Goal: Information Seeking & Learning: Learn about a topic

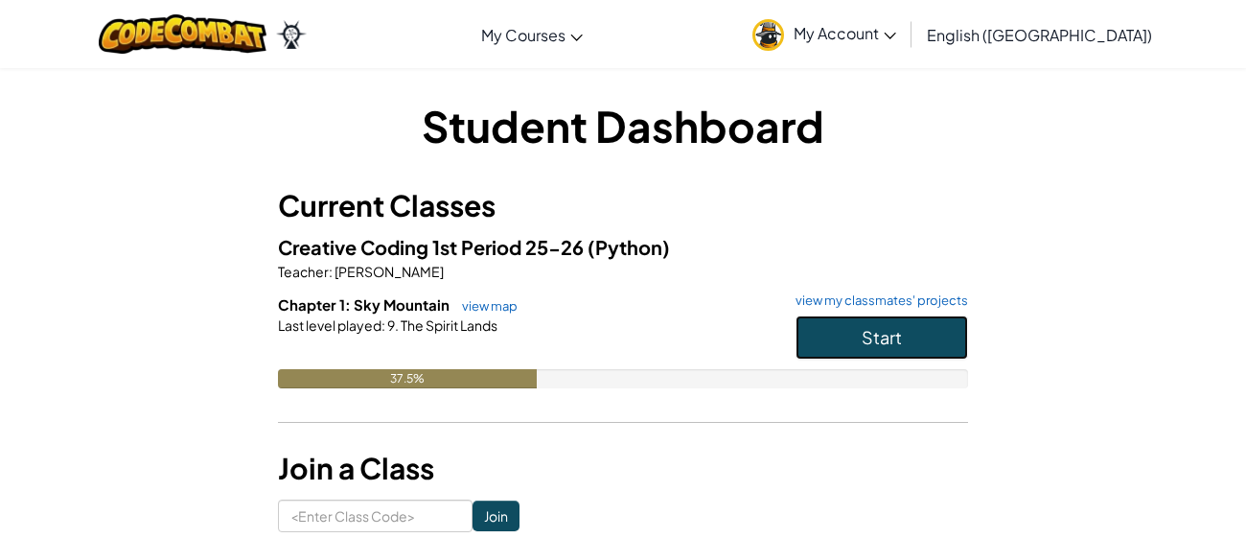
click at [875, 350] on button "Start" at bounding box center [881, 337] width 172 height 44
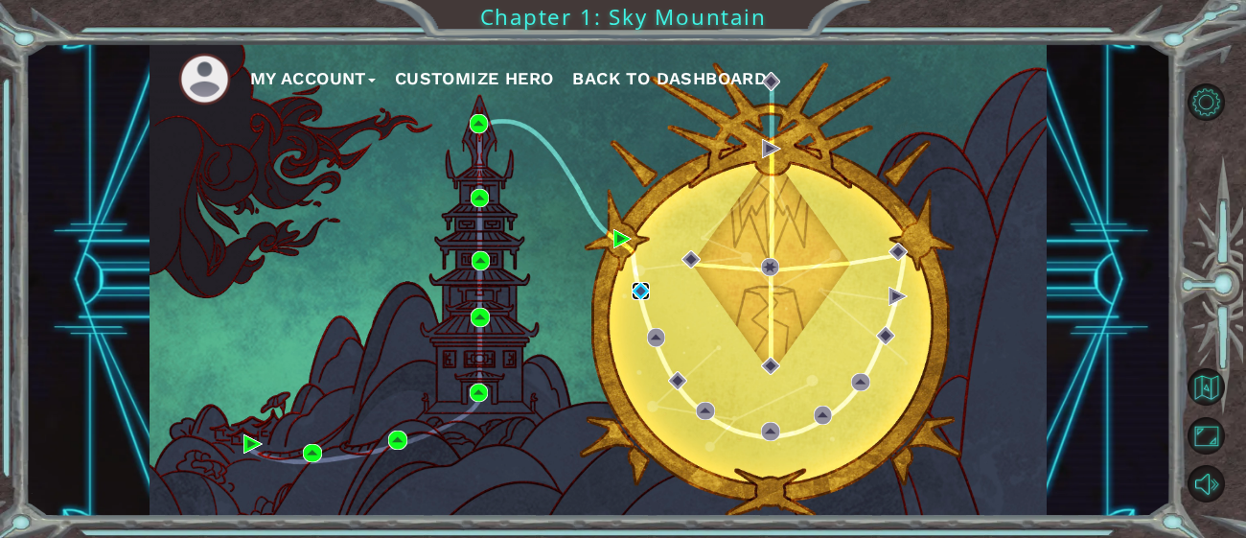
click at [643, 293] on img at bounding box center [640, 291] width 19 height 19
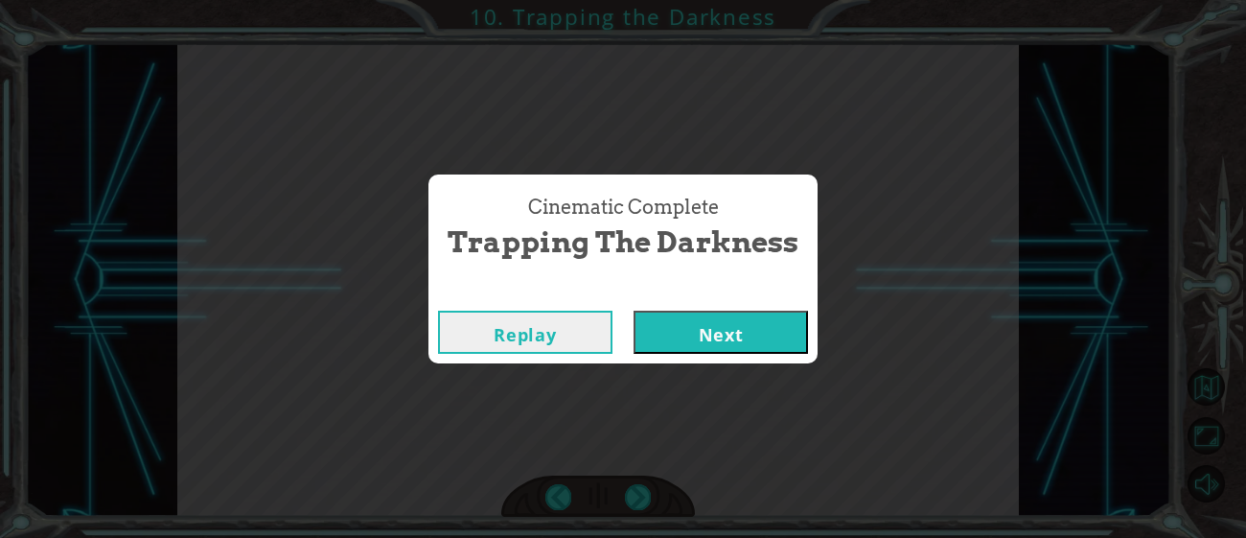
click at [675, 341] on button "Next" at bounding box center [720, 331] width 174 height 43
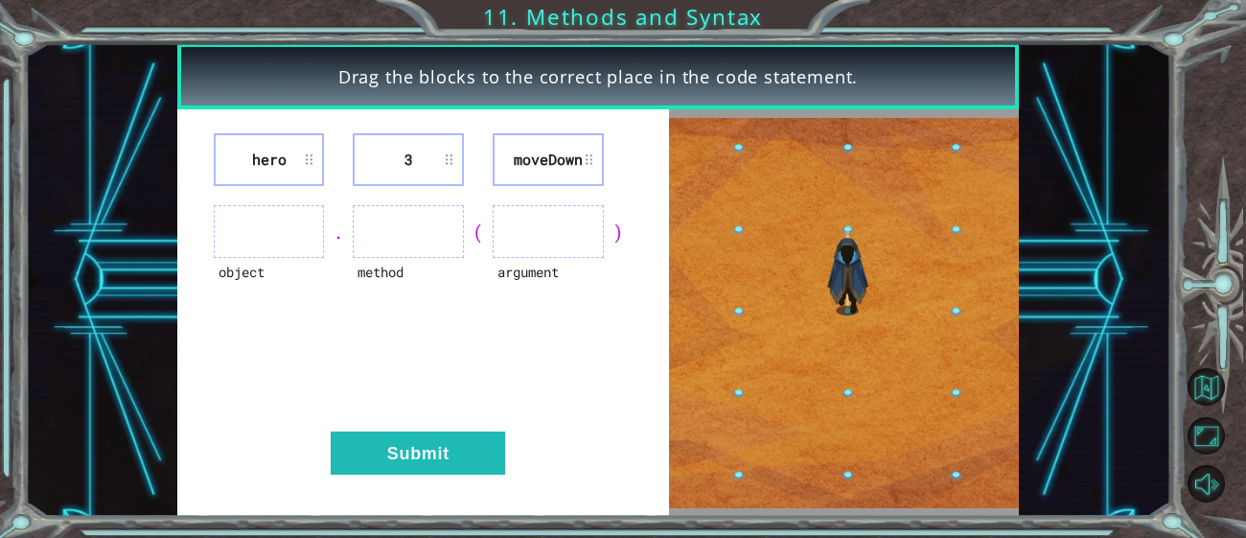
drag, startPoint x: 552, startPoint y: 165, endPoint x: 687, endPoint y: 225, distance: 148.0
click at [687, 225] on div "hero 3 [GEOGRAPHIC_DATA] object . method ( argument ) Submit" at bounding box center [597, 312] width 841 height 406
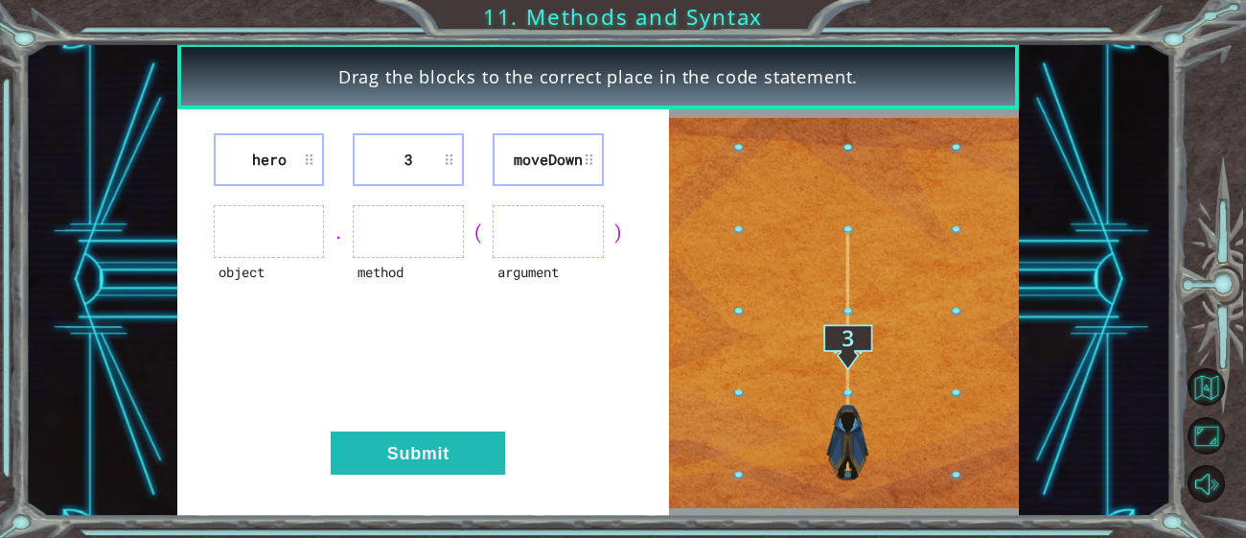
click at [543, 154] on li "moveDown" at bounding box center [547, 159] width 111 height 53
drag, startPoint x: 543, startPoint y: 154, endPoint x: 871, endPoint y: 274, distance: 348.9
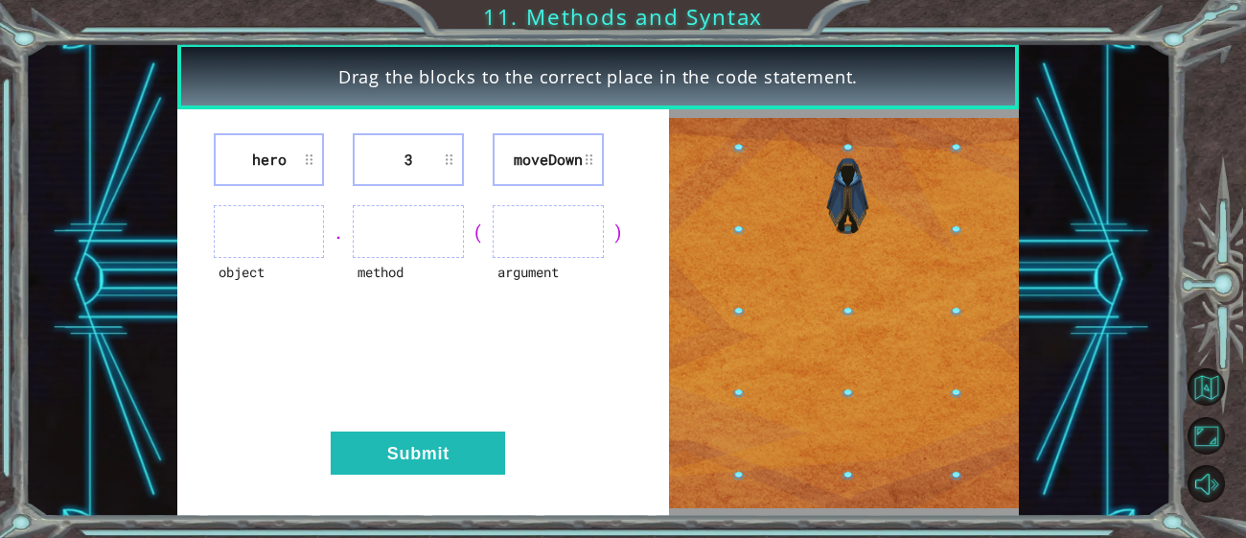
click at [871, 274] on div "hero 3 [GEOGRAPHIC_DATA] object . method ( argument ) Submit" at bounding box center [597, 312] width 841 height 406
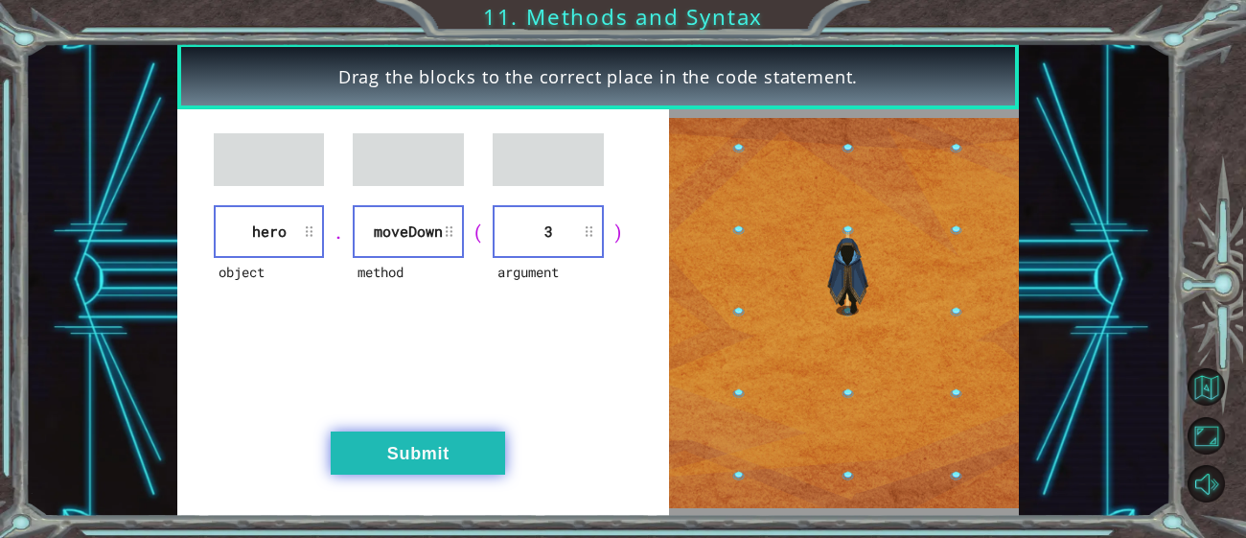
click at [487, 431] on button "Submit" at bounding box center [418, 452] width 174 height 43
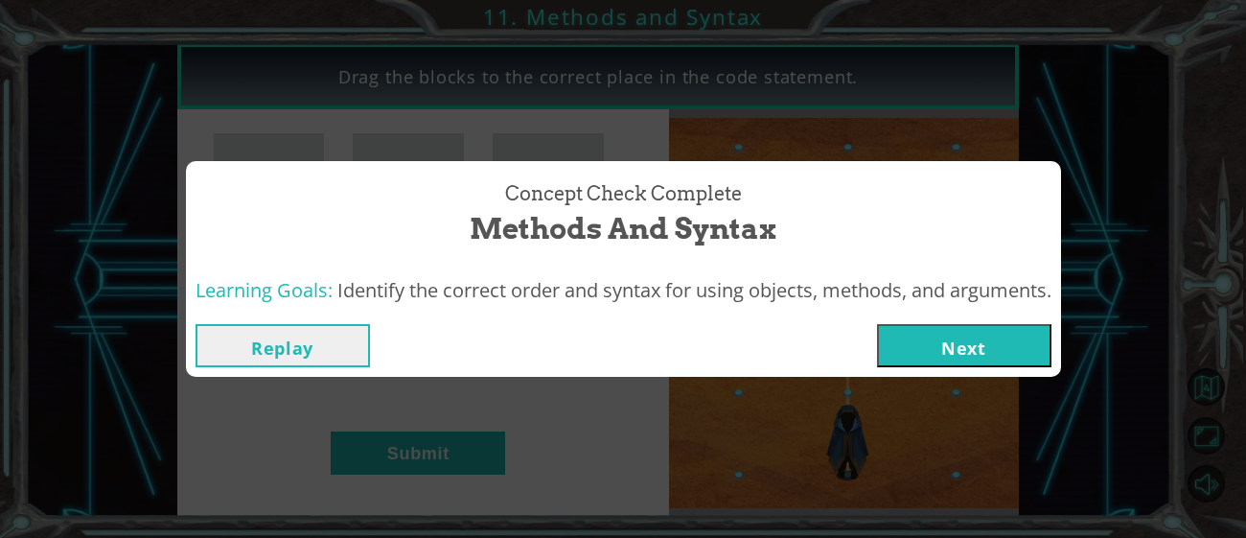
click at [951, 348] on button "Next" at bounding box center [964, 345] width 174 height 43
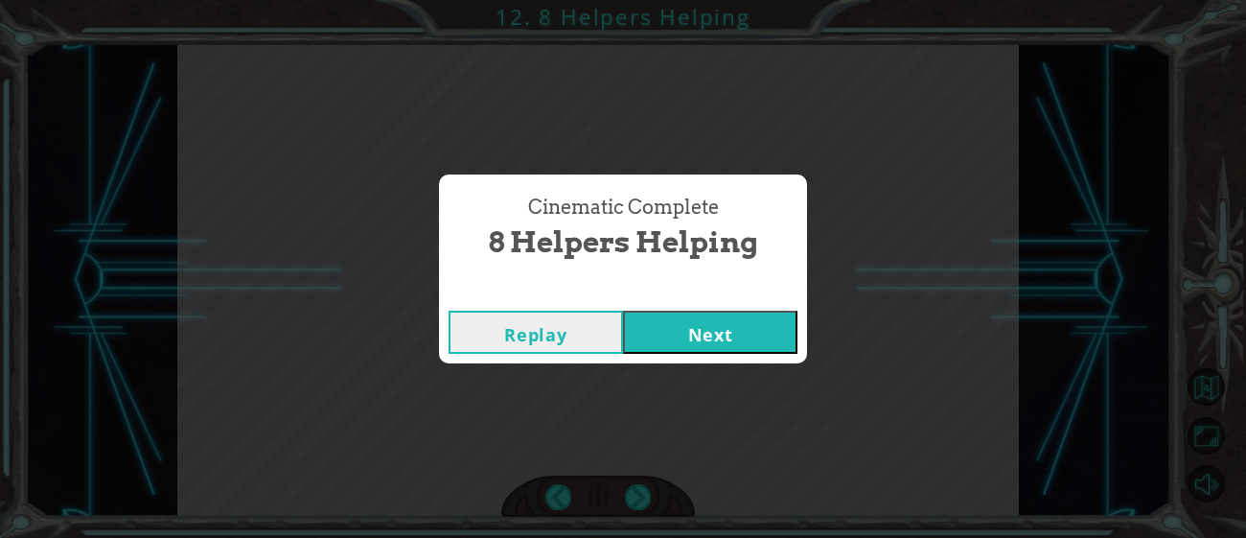
click at [728, 339] on button "Next" at bounding box center [710, 331] width 174 height 43
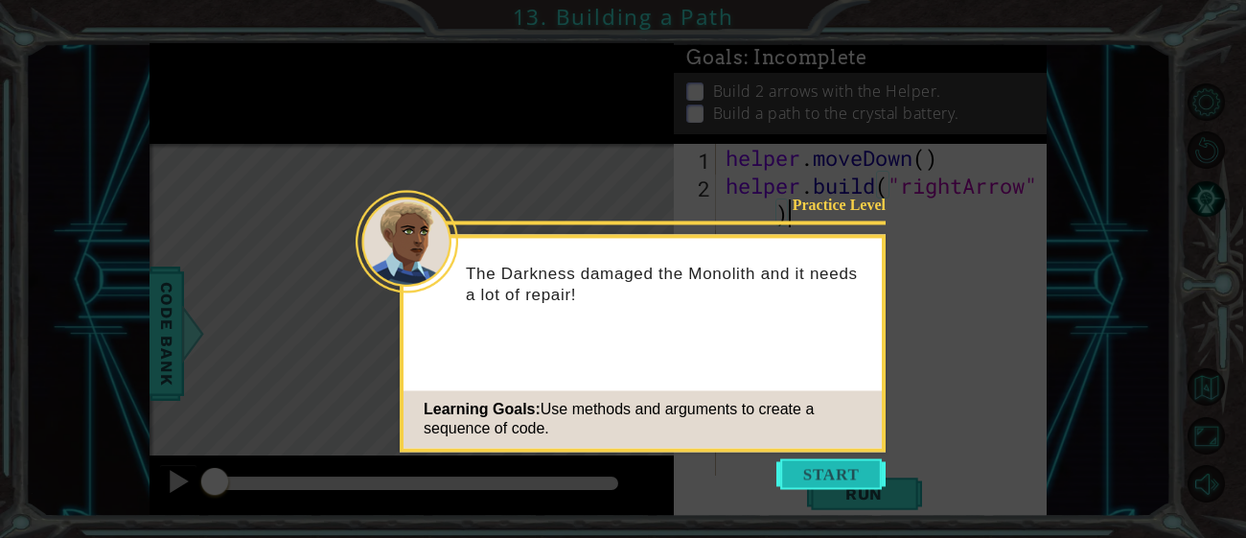
click at [859, 467] on button "Start" at bounding box center [830, 473] width 109 height 31
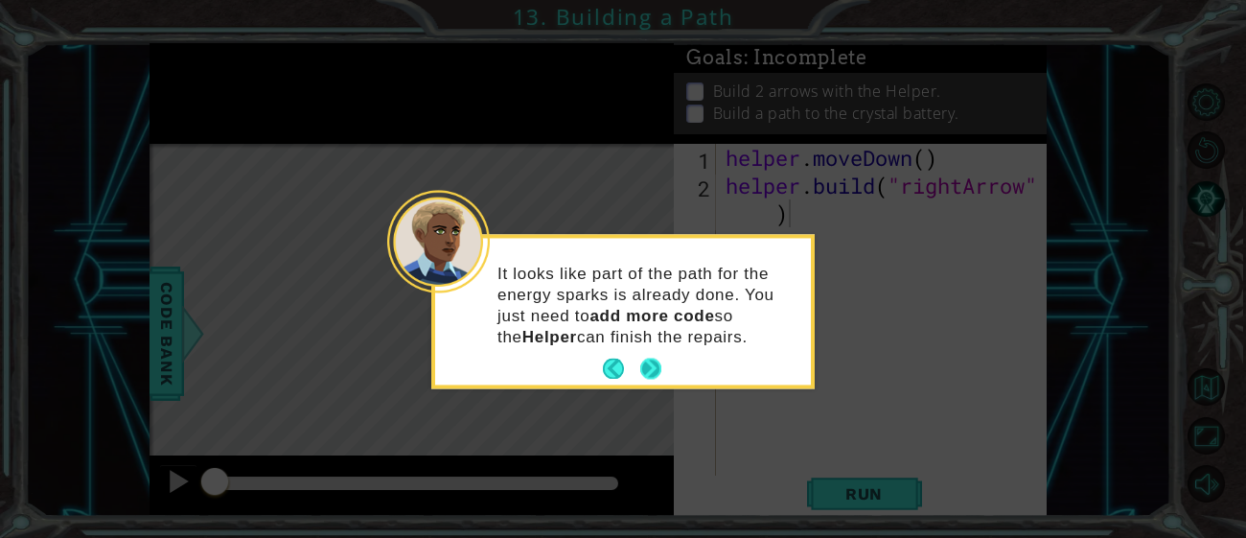
click at [652, 372] on button "Next" at bounding box center [650, 368] width 21 height 21
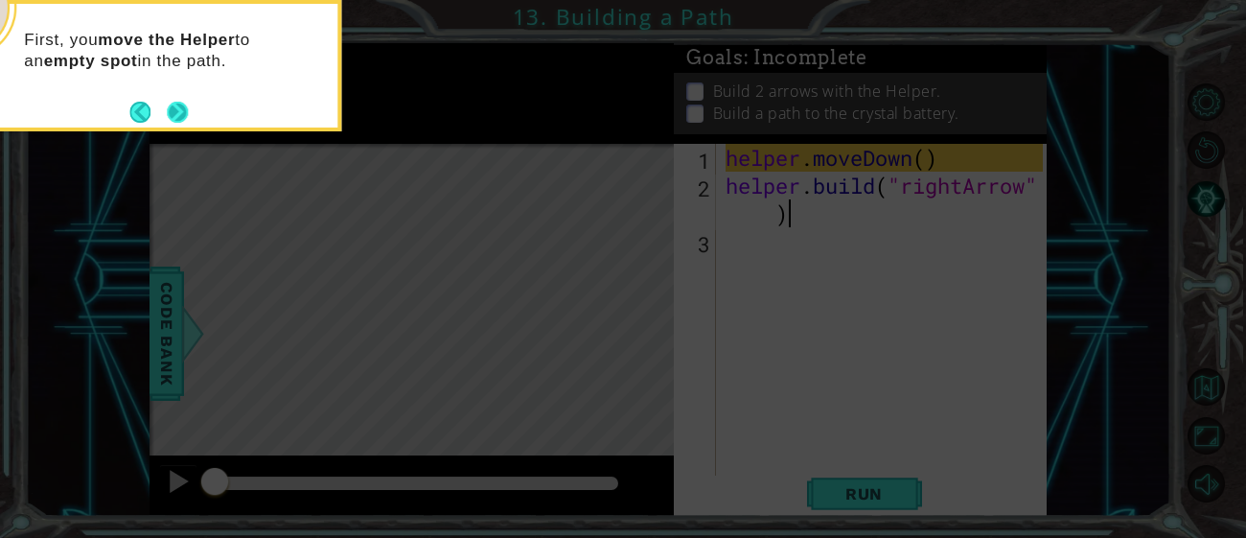
click at [168, 102] on button "Next" at bounding box center [177, 112] width 21 height 21
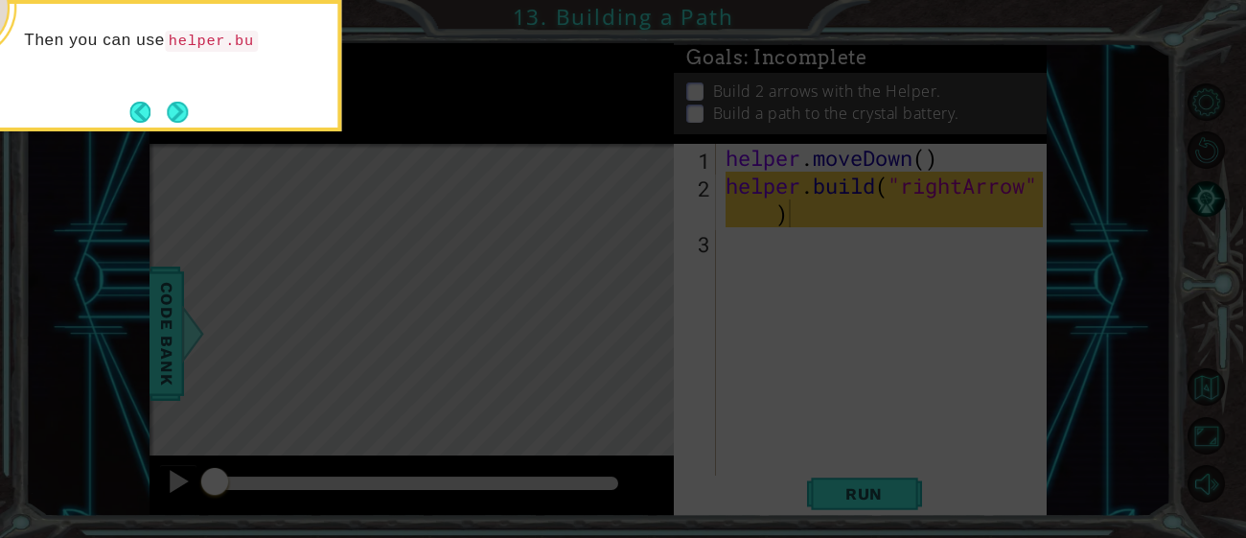
click at [168, 102] on button "Next" at bounding box center [177, 112] width 21 height 21
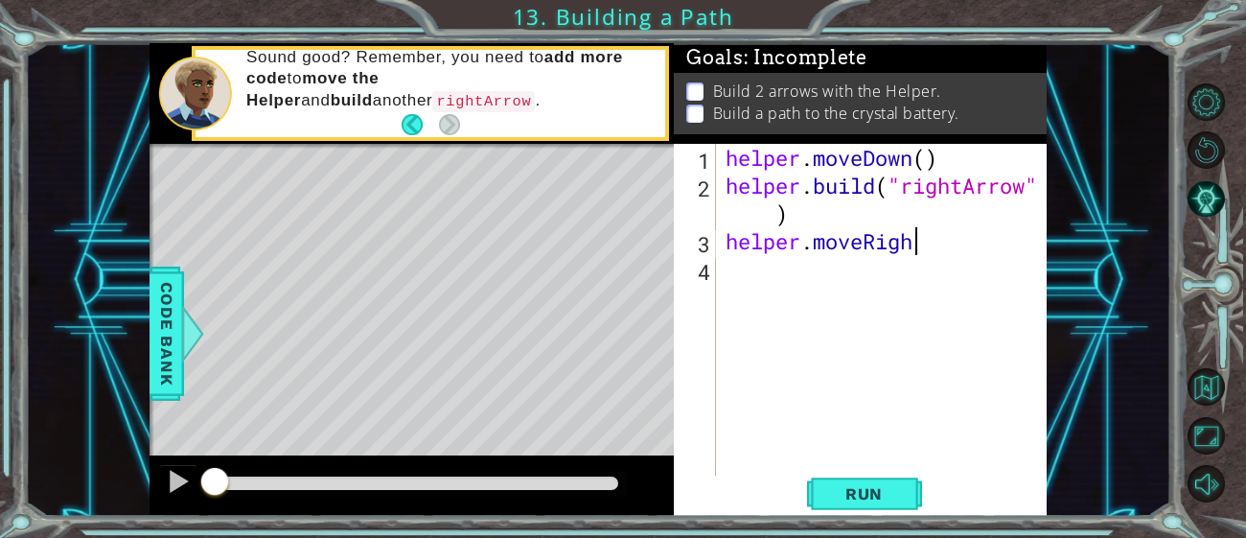
scroll to position [0, 8]
type textarea "helper.moveRight()"
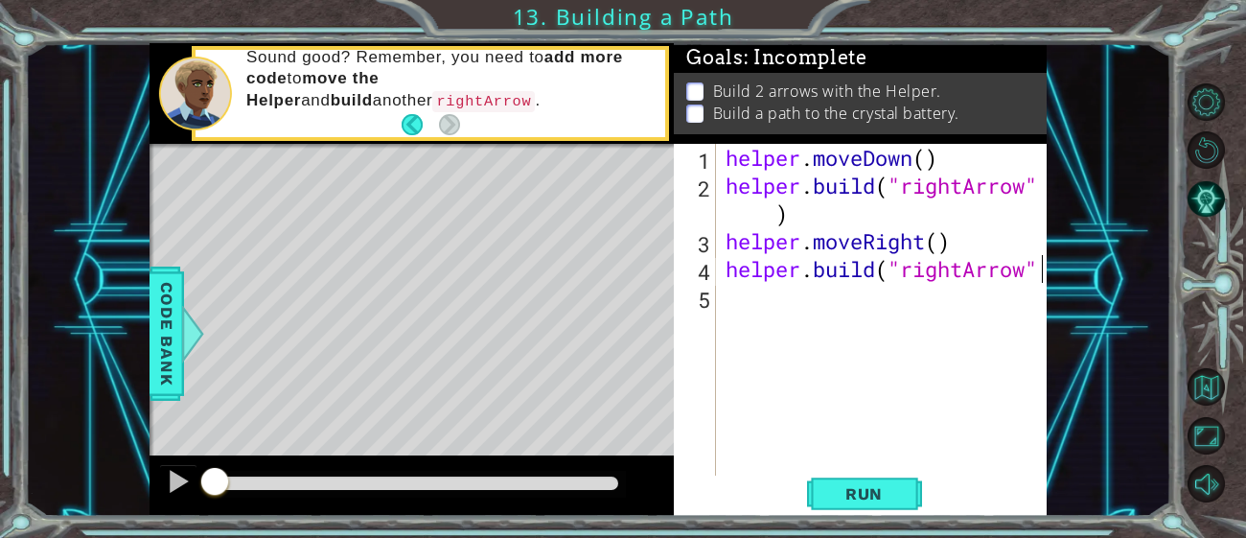
scroll to position [0, 13]
type textarea "[DOMAIN_NAME]("rightArrow")"
type textarea "helper.moveRight()"
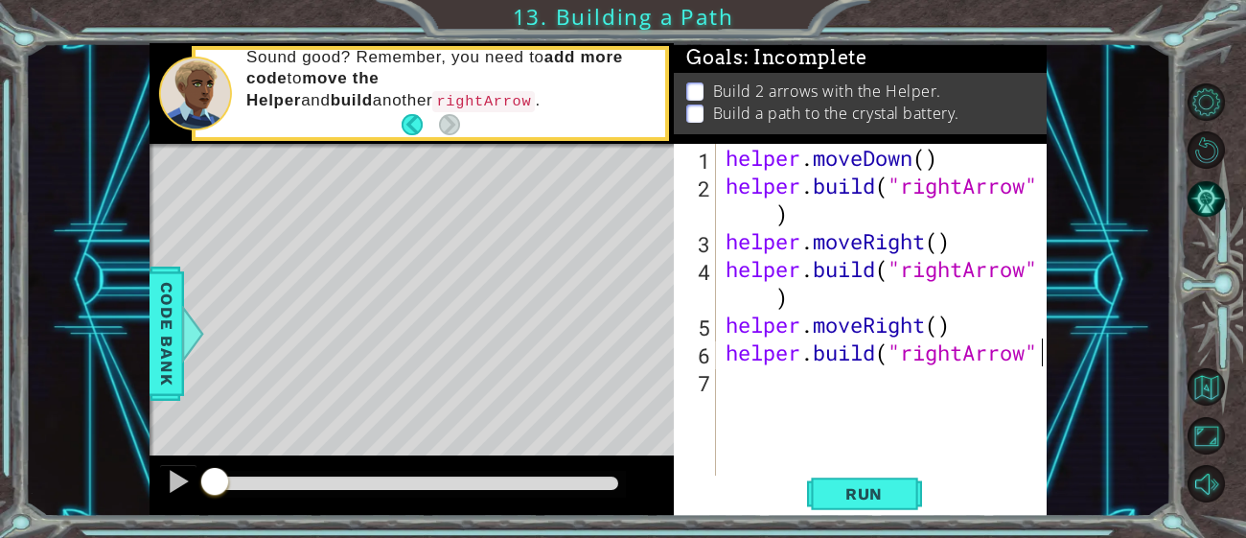
scroll to position [0, 13]
type textarea "[DOMAIN_NAME]("rightArrow")"
click at [913, 498] on button "Run" at bounding box center [864, 493] width 115 height 37
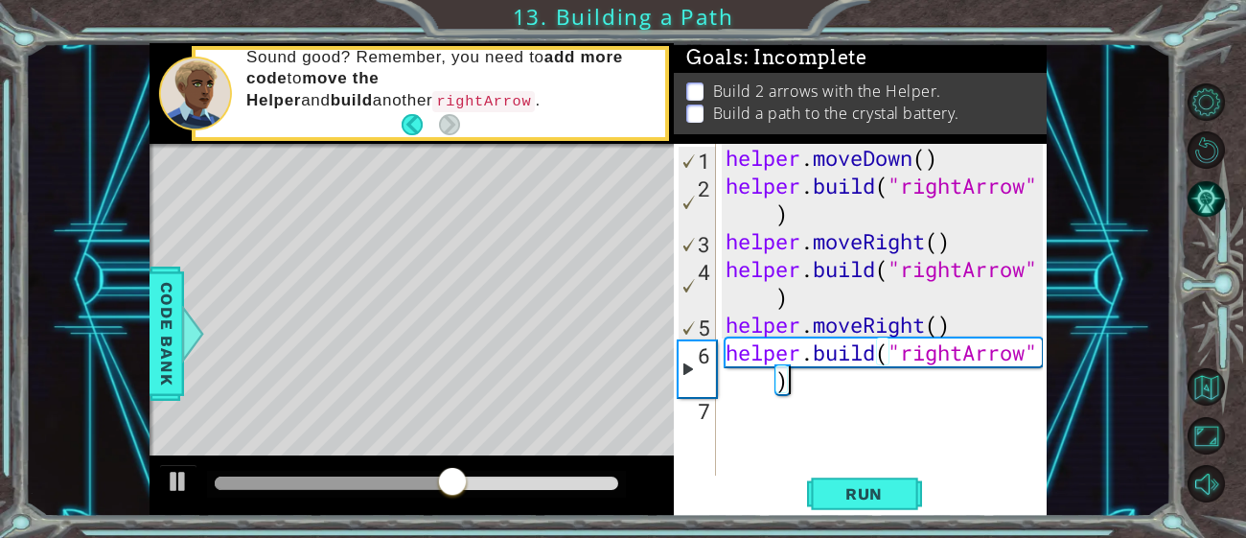
click at [864, 419] on div "helper . moveDown ( ) helper . build ( "rightArrow" ) helper . moveRight ( ) he…" at bounding box center [886, 338] width 331 height 389
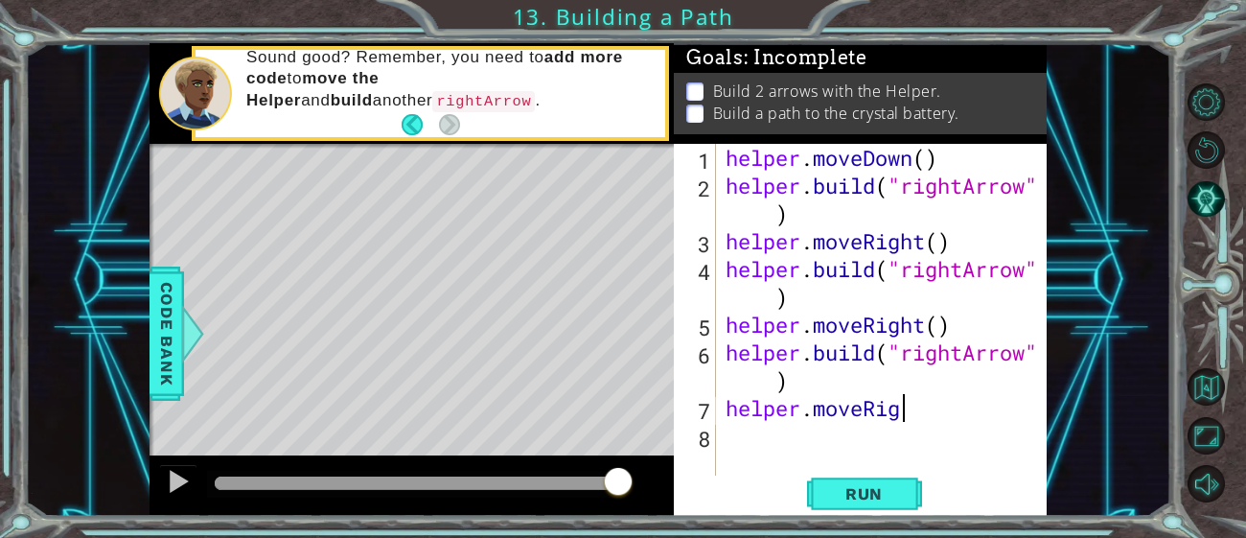
scroll to position [0, 8]
type textarea "helper.moveRight()"
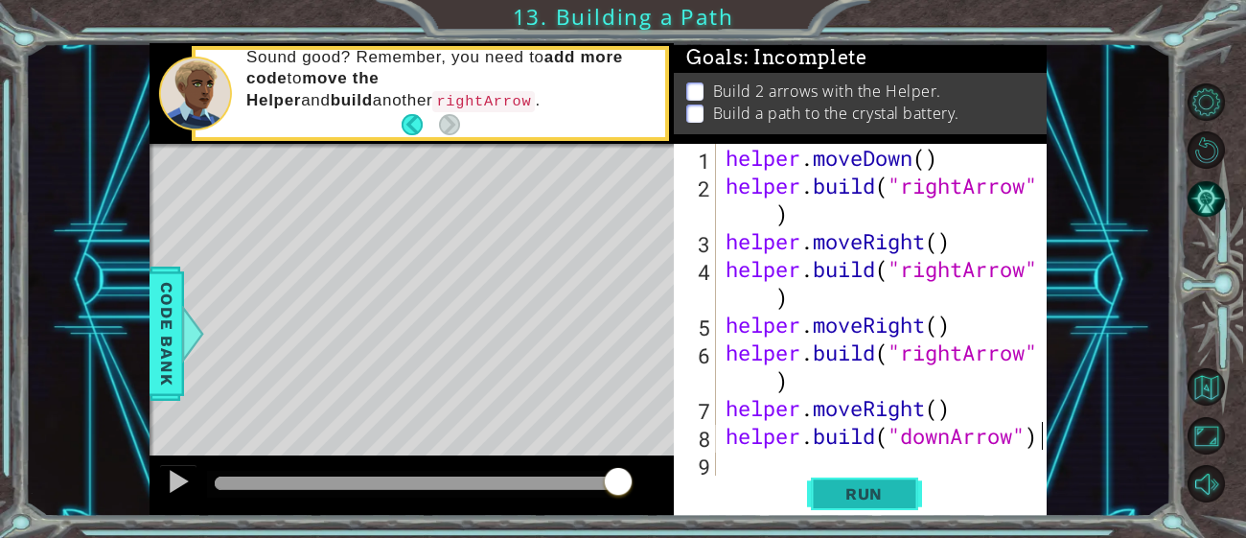
scroll to position [0, 13]
click at [842, 494] on span "Run" at bounding box center [864, 493] width 76 height 19
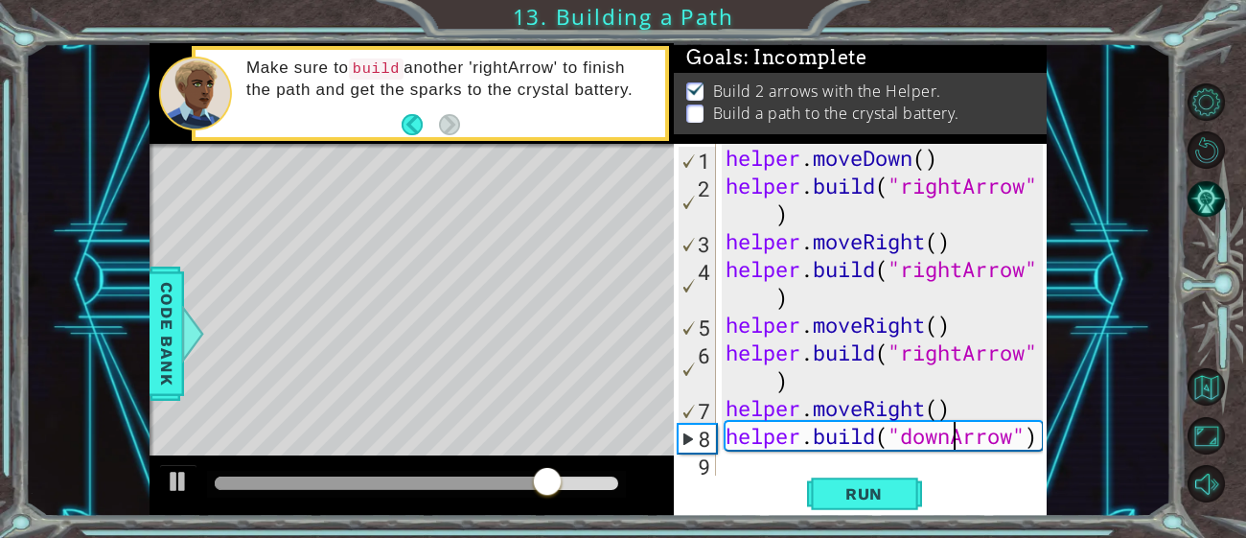
click at [949, 434] on div "helper . moveDown ( ) helper . build ( "rightArrow" ) helper . moveRight ( ) he…" at bounding box center [886, 338] width 331 height 389
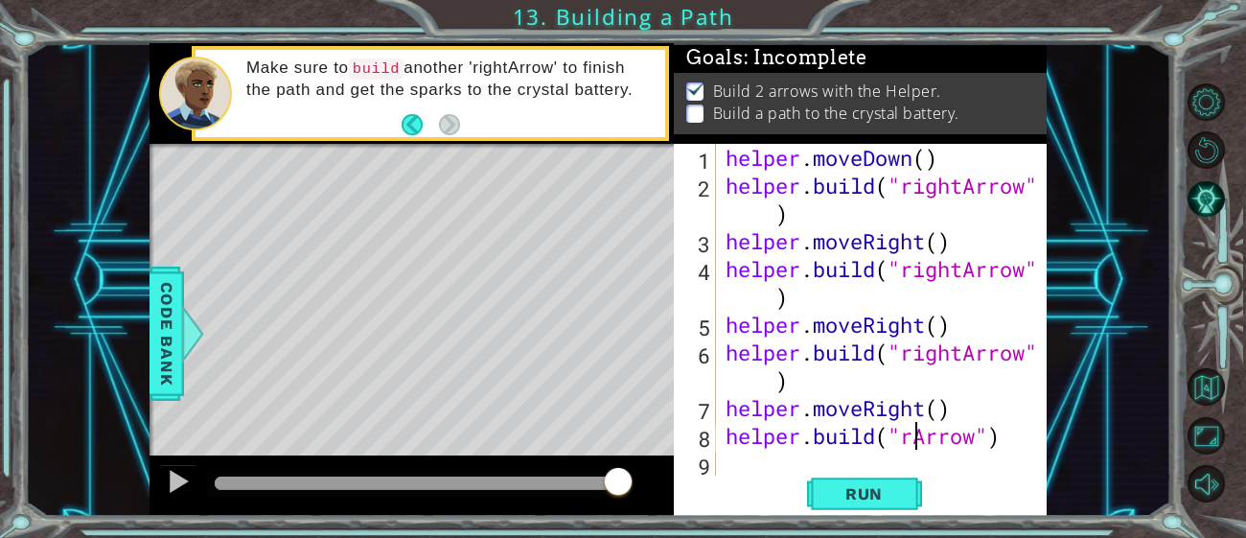
scroll to position [0, 11]
type textarea "[DOMAIN_NAME]("rightArrow")"
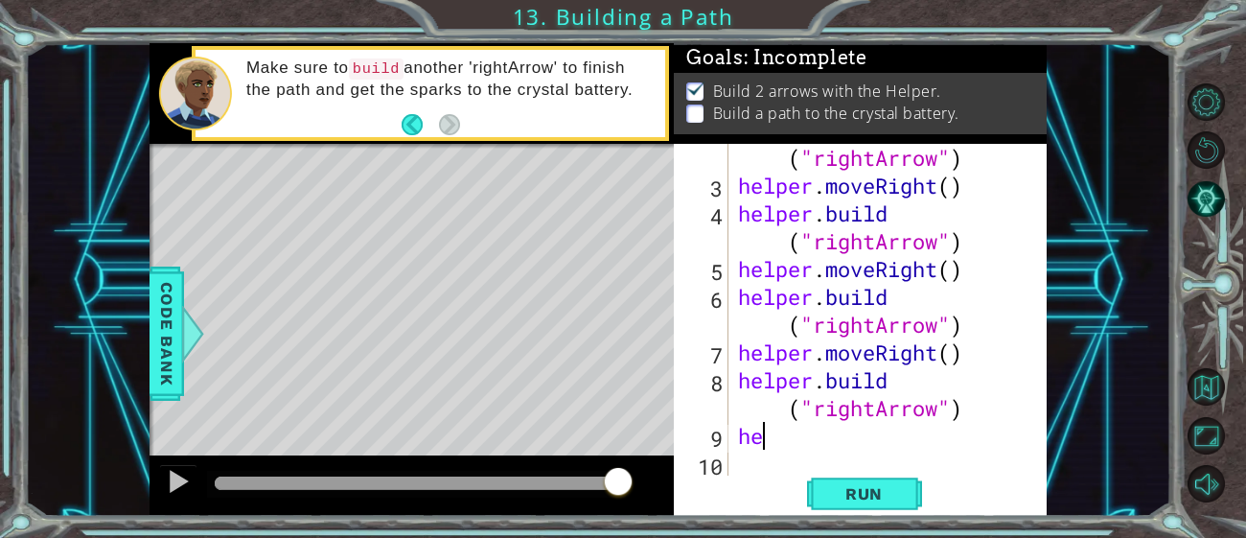
scroll to position [0, 0]
type textarea "h"
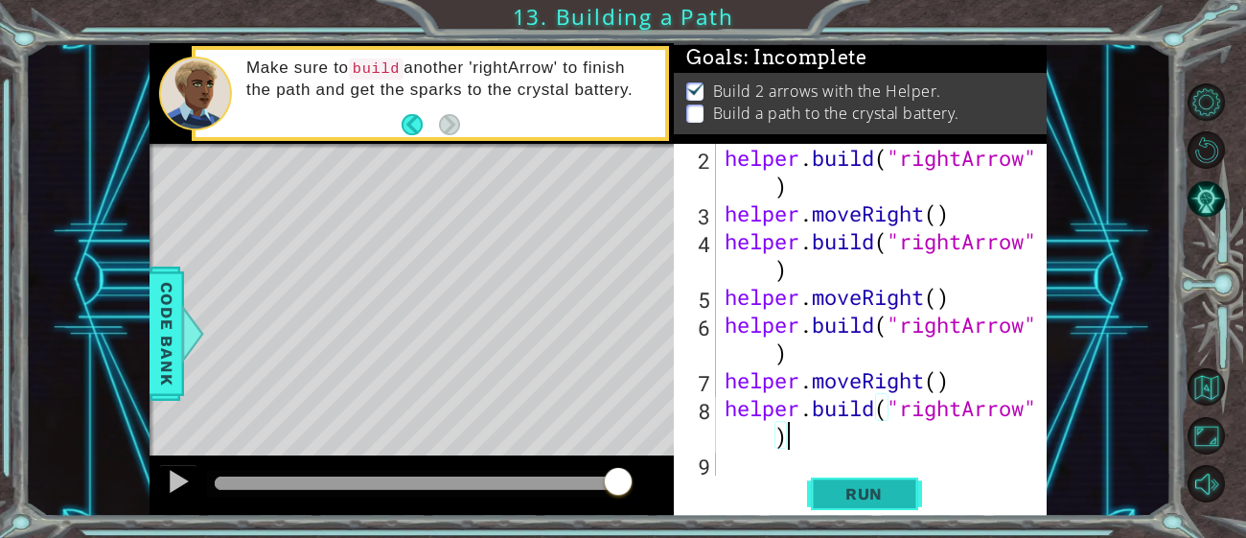
type textarea "[DOMAIN_NAME]("rightArrow")"
click at [910, 494] on button "Run" at bounding box center [864, 493] width 115 height 37
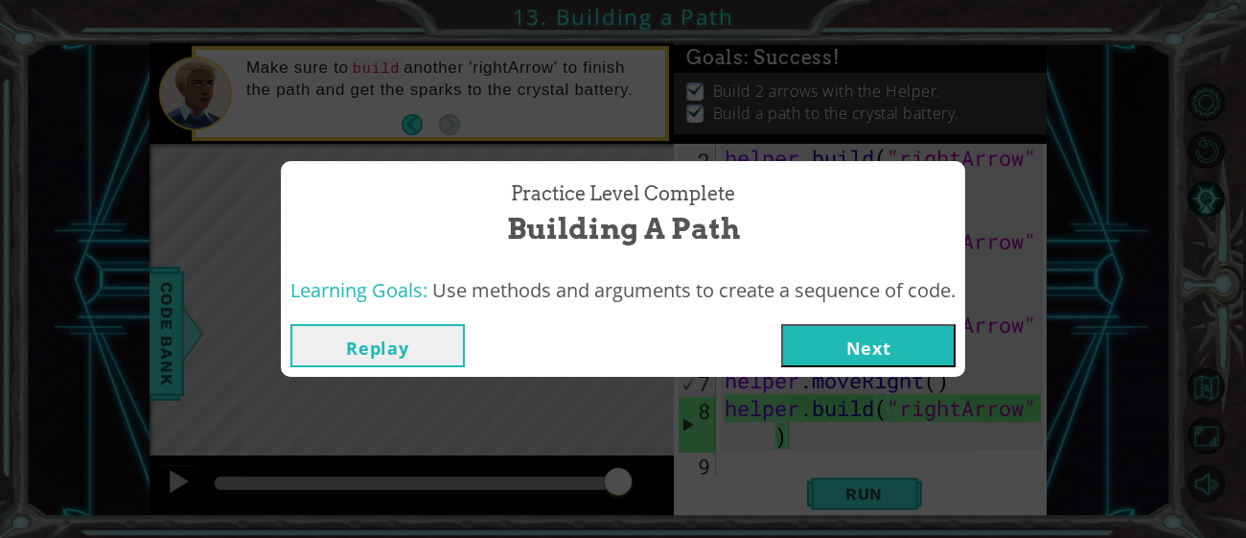
click at [878, 344] on button "Next" at bounding box center [868, 345] width 174 height 43
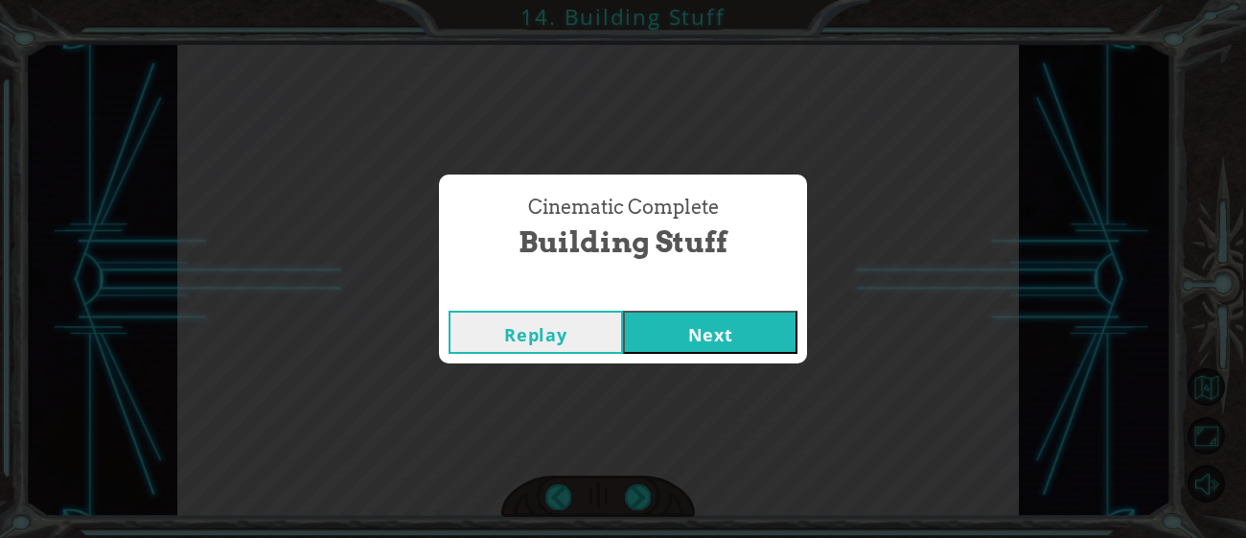
click at [781, 331] on button "Next" at bounding box center [710, 331] width 174 height 43
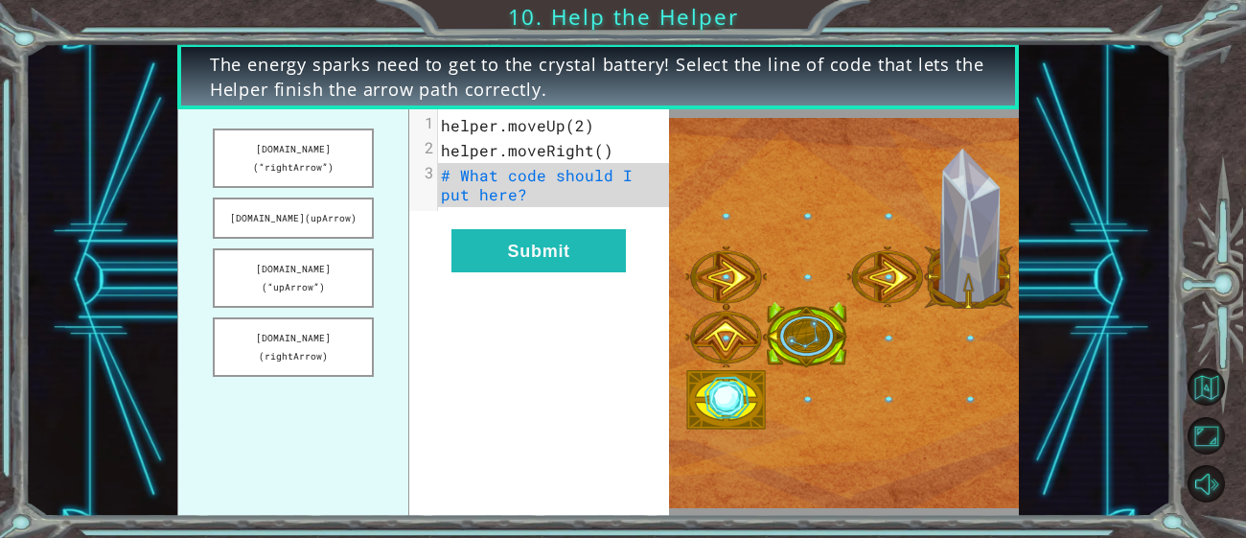
click at [583, 196] on pre "# What code should I put here?" at bounding box center [553, 185] width 231 height 44
drag, startPoint x: 343, startPoint y: 139, endPoint x: 458, endPoint y: 166, distance: 118.1
click at [458, 166] on div "[DOMAIN_NAME](“rightArrow”) [DOMAIN_NAME](upArrow) [DOMAIN_NAME](“upArrow”) [DO…" at bounding box center [423, 312] width 492 height 406
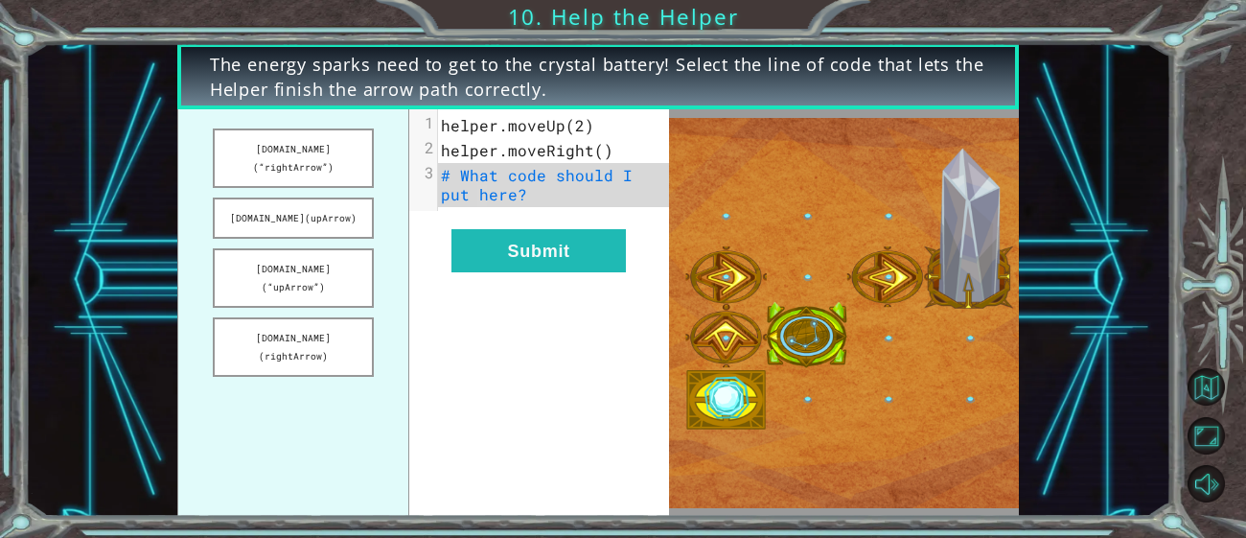
drag, startPoint x: 341, startPoint y: 142, endPoint x: 469, endPoint y: 156, distance: 128.2
click at [469, 156] on div "[DOMAIN_NAME](“rightArrow”) [DOMAIN_NAME](upArrow) [DOMAIN_NAME](“upArrow”) [DO…" at bounding box center [423, 312] width 492 height 406
click at [327, 152] on button "[DOMAIN_NAME](“rightArrow”)" at bounding box center [293, 157] width 161 height 59
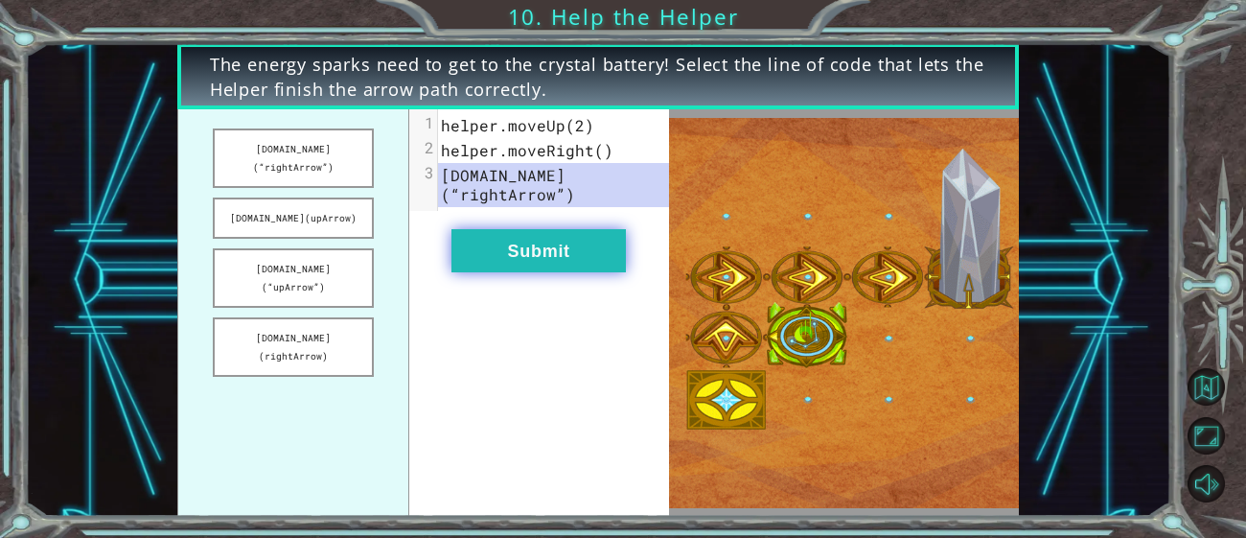
click at [563, 252] on button "Submit" at bounding box center [538, 250] width 174 height 43
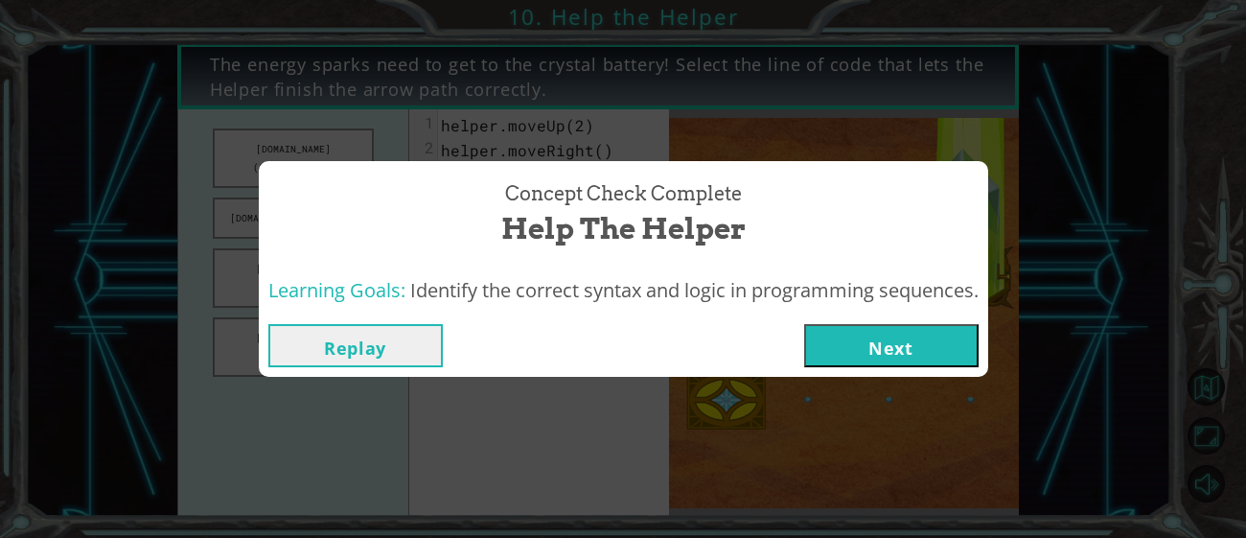
click at [889, 335] on button "Next" at bounding box center [891, 345] width 174 height 43
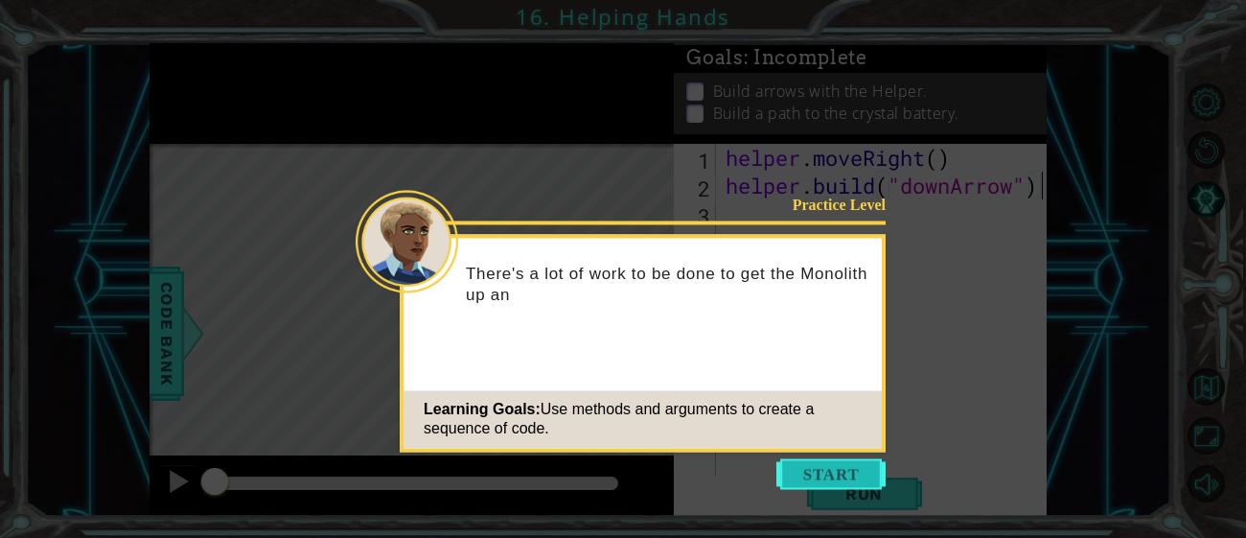
click at [821, 482] on button "Start" at bounding box center [830, 473] width 109 height 31
